Goal: Transaction & Acquisition: Purchase product/service

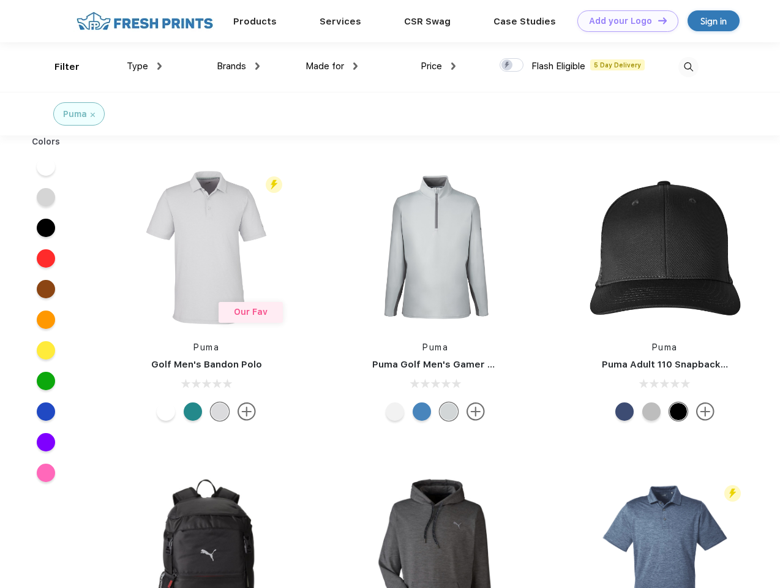
click at [623, 21] on link "Add your Logo Design Tool" at bounding box center [627, 20] width 101 height 21
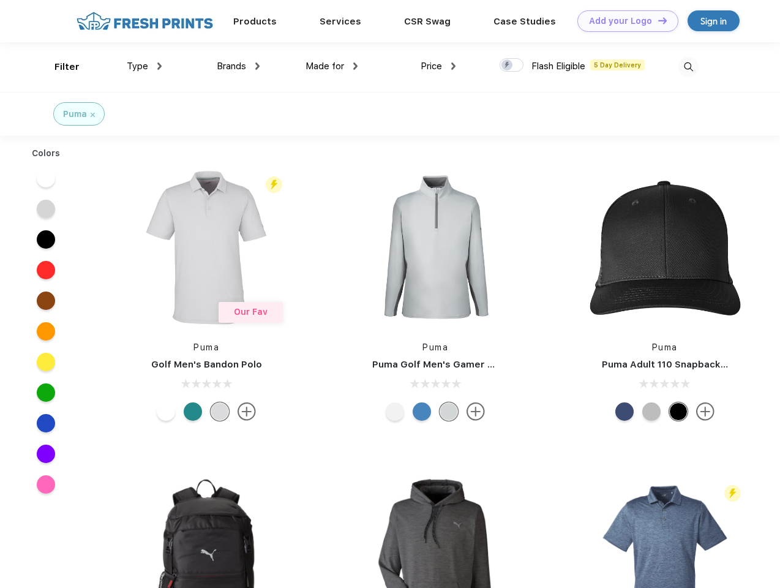
click at [0, 0] on div "Design Tool" at bounding box center [0, 0] width 0 height 0
click at [657, 20] on link "Add your Logo Design Tool" at bounding box center [627, 20] width 101 height 21
click at [59, 67] on div "Filter" at bounding box center [66, 67] width 25 height 14
click at [144, 66] on span "Type" at bounding box center [137, 66] width 21 height 11
click at [238, 66] on span "Brands" at bounding box center [231, 66] width 29 height 11
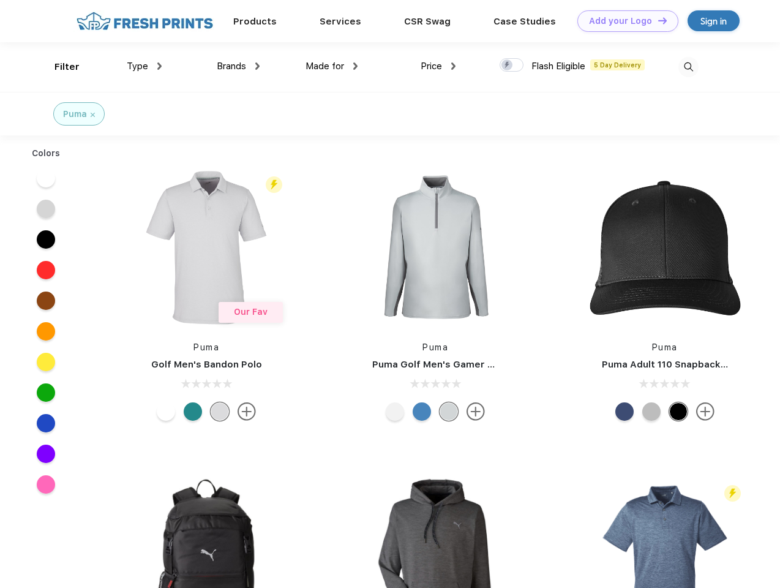
click at [332, 66] on span "Made for" at bounding box center [325, 66] width 39 height 11
click at [438, 66] on span "Price" at bounding box center [431, 66] width 21 height 11
click at [512, 66] on div at bounding box center [512, 64] width 24 height 13
click at [508, 66] on input "checkbox" at bounding box center [504, 62] width 8 height 8
click at [688, 67] on img at bounding box center [688, 67] width 20 height 20
